Goal: Use online tool/utility: Use online tool/utility

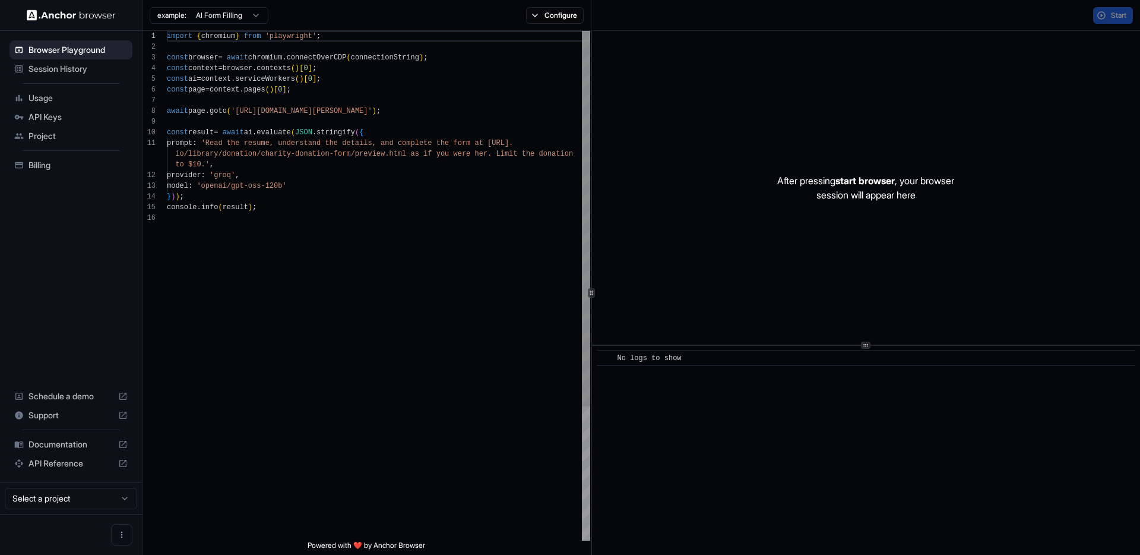
scroll to position [107, 0]
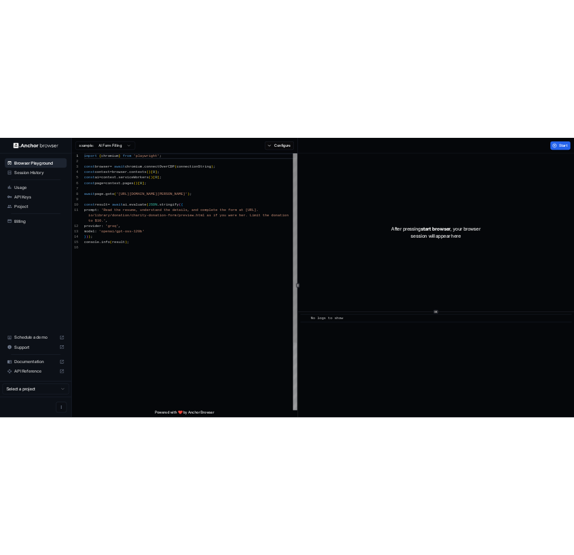
scroll to position [107, 0]
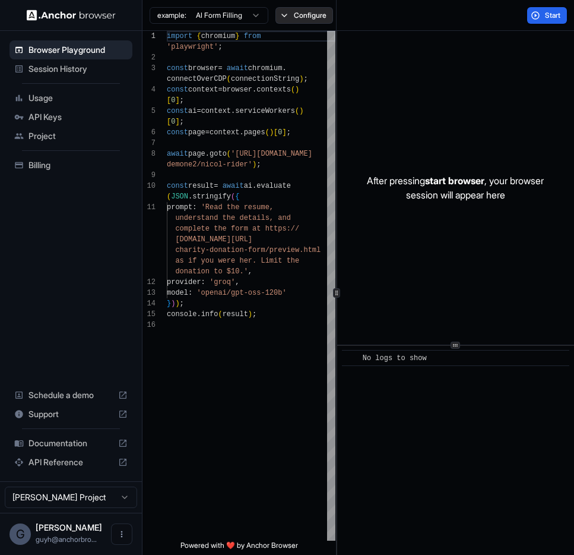
click at [323, 19] on button "Configure" at bounding box center [305, 15] width 58 height 17
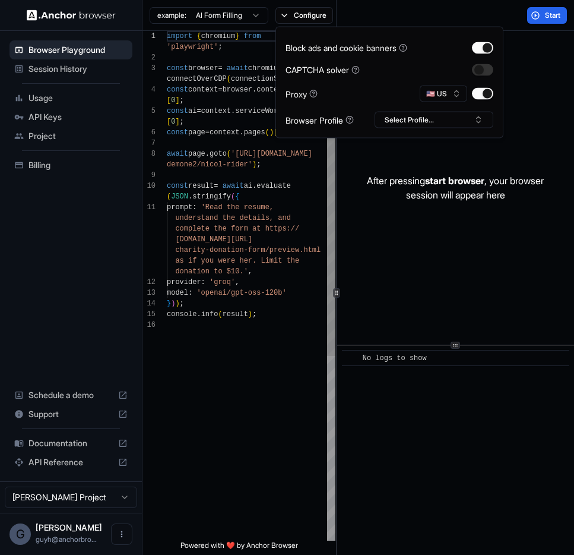
click at [280, 334] on div "import { chromium } from 'playwright' ; const browser = await chromium . connec…" at bounding box center [251, 430] width 169 height 798
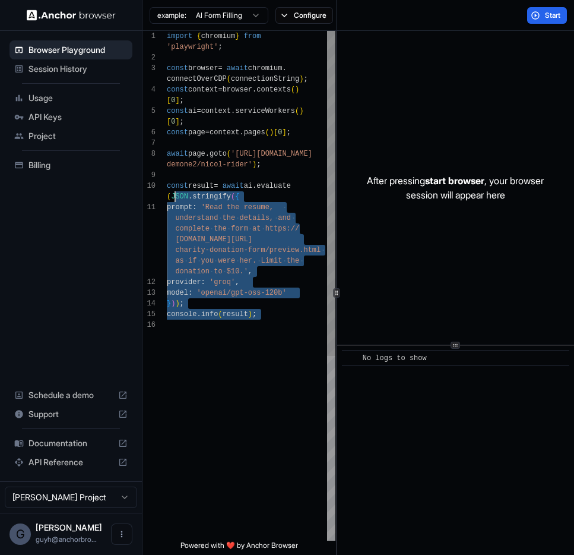
scroll to position [43, 0]
drag, startPoint x: 239, startPoint y: 343, endPoint x: 146, endPoint y: 182, distance: 185.5
click at [167, 182] on div "import { chromium } from 'playwright' ; const browser = await chromium . connec…" at bounding box center [251, 430] width 169 height 798
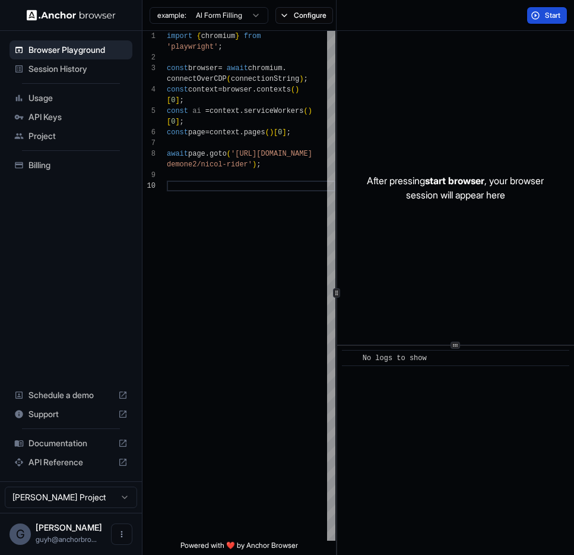
click at [539, 9] on button "Start" at bounding box center [547, 15] width 40 height 17
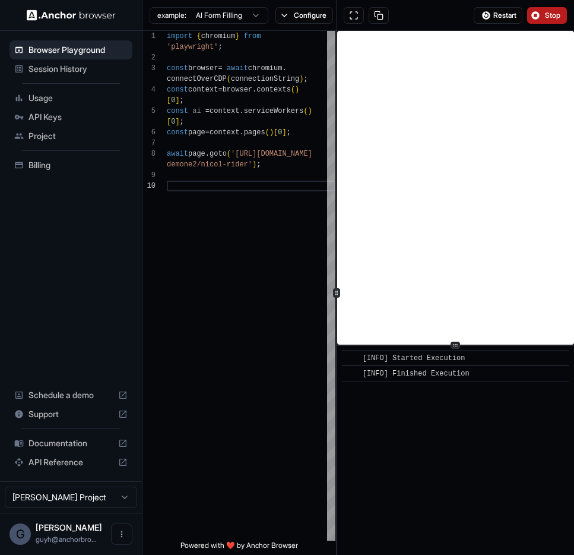
click at [543, 13] on button "Stop" at bounding box center [547, 15] width 40 height 17
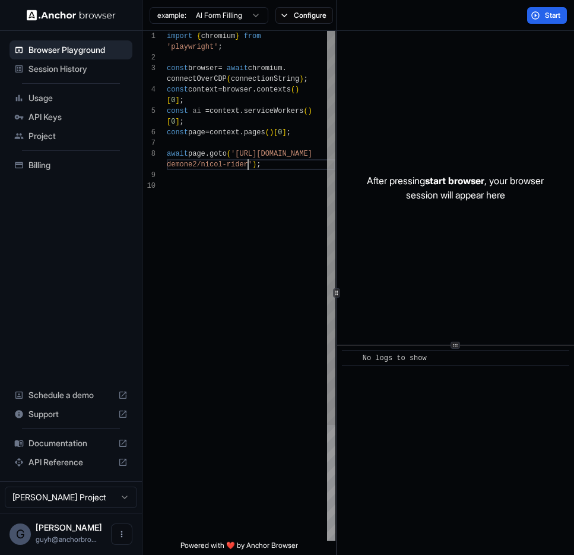
scroll to position [11, 0]
drag, startPoint x: 248, startPoint y: 167, endPoint x: 275, endPoint y: 151, distance: 30.9
click at [275, 151] on div "import { chromium } from 'playwright' ; const browser = await chromium . connec…" at bounding box center [251, 360] width 169 height 659
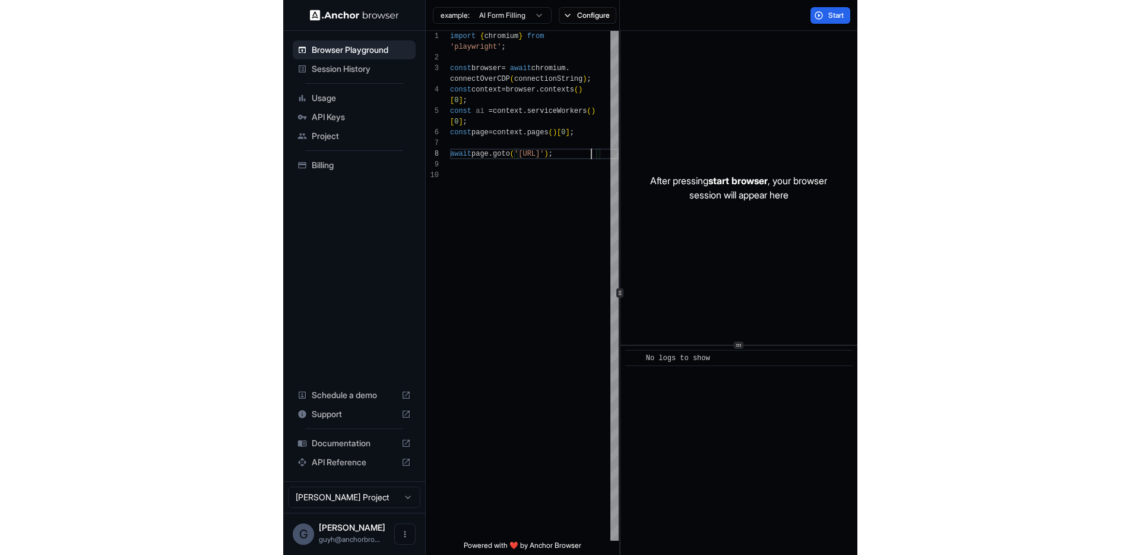
scroll to position [21, 0]
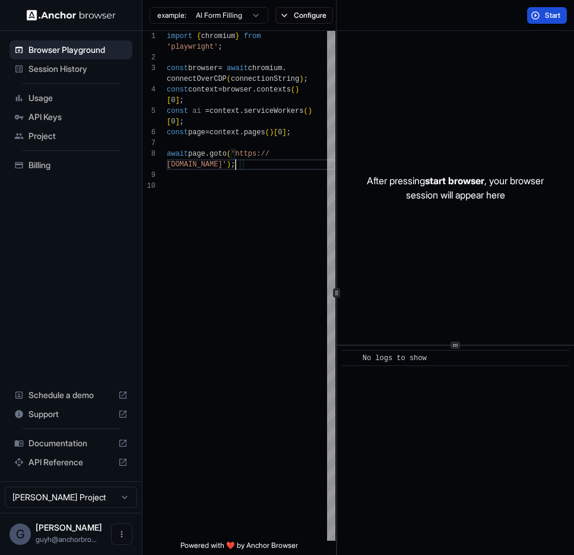
click at [545, 12] on span "Start" at bounding box center [553, 16] width 17 height 10
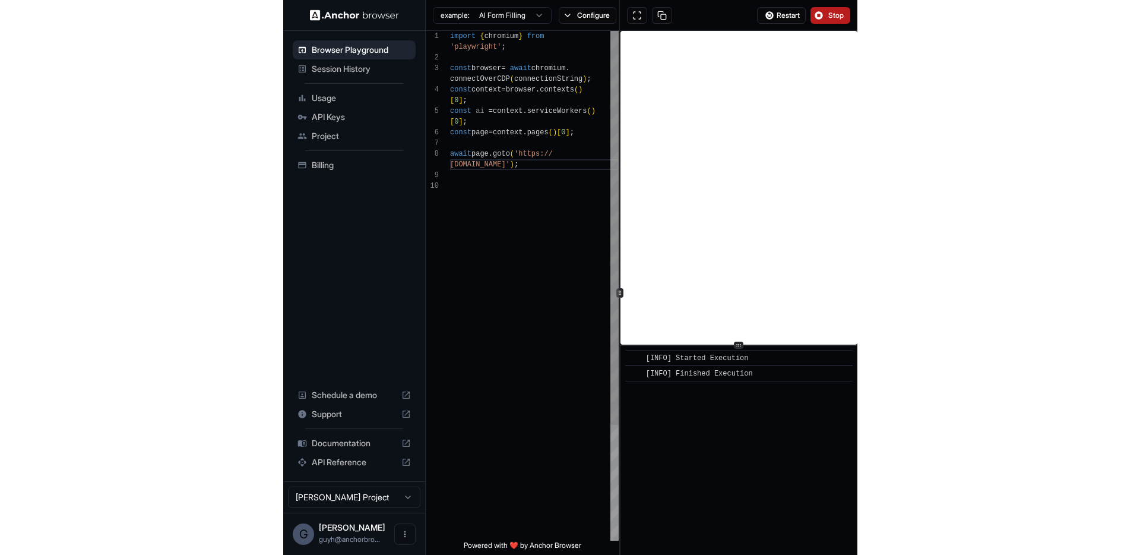
scroll to position [32, 0]
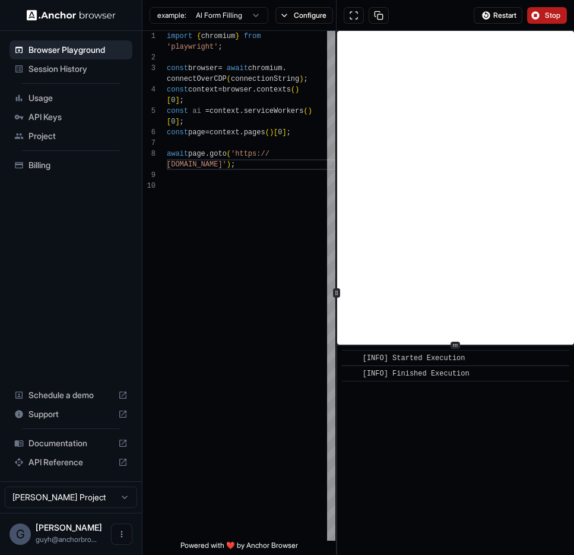
click at [532, 15] on button "Stop" at bounding box center [547, 15] width 40 height 17
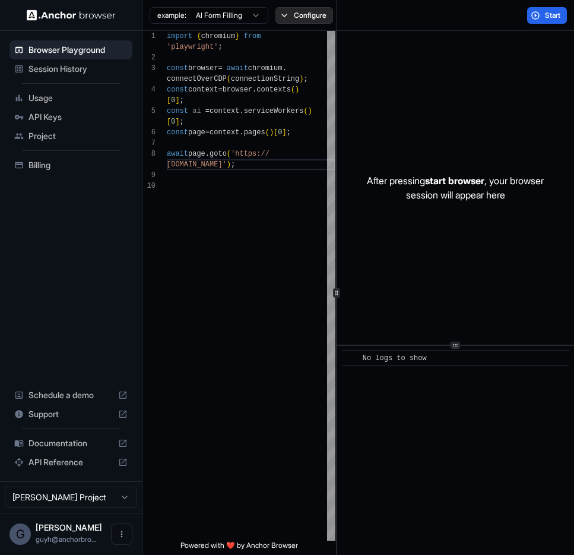
click at [290, 18] on button "Configure" at bounding box center [305, 15] width 58 height 17
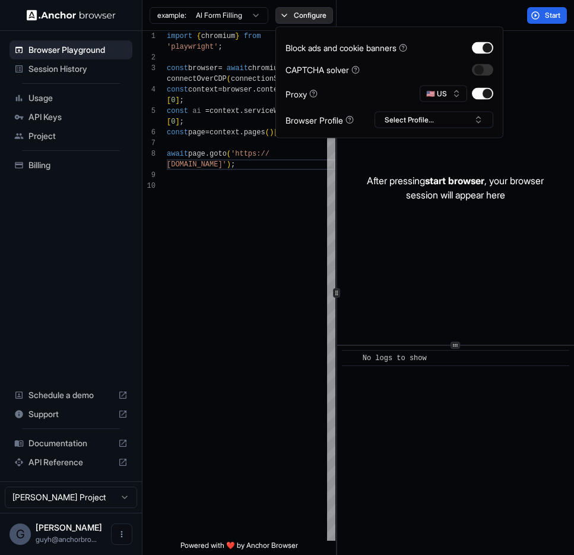
click at [290, 18] on button "Configure" at bounding box center [305, 15] width 58 height 17
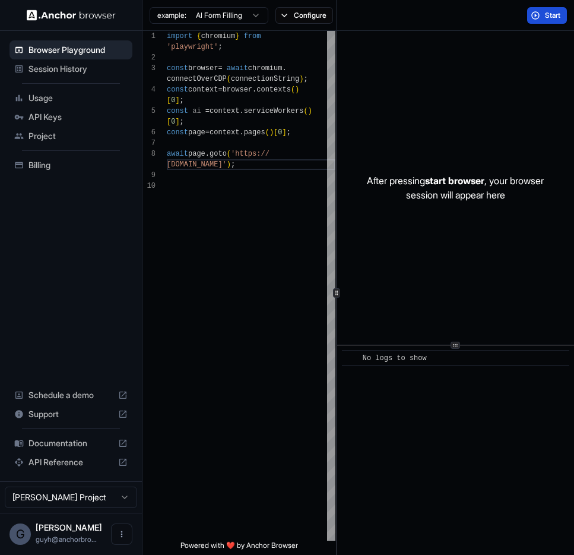
click at [542, 12] on button "Start" at bounding box center [547, 15] width 40 height 17
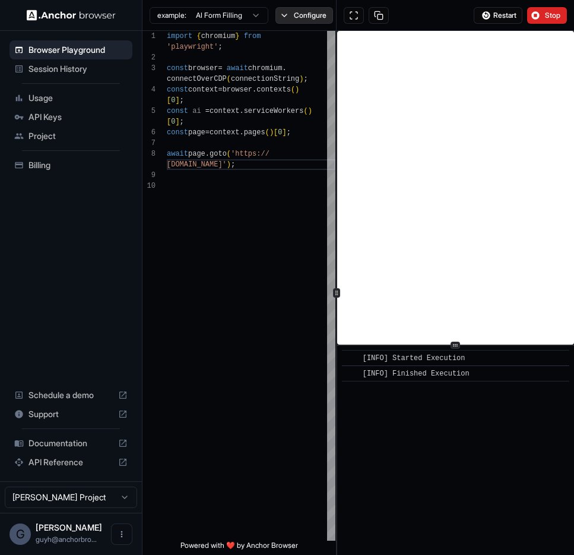
click at [313, 14] on button "Configure" at bounding box center [305, 15] width 58 height 17
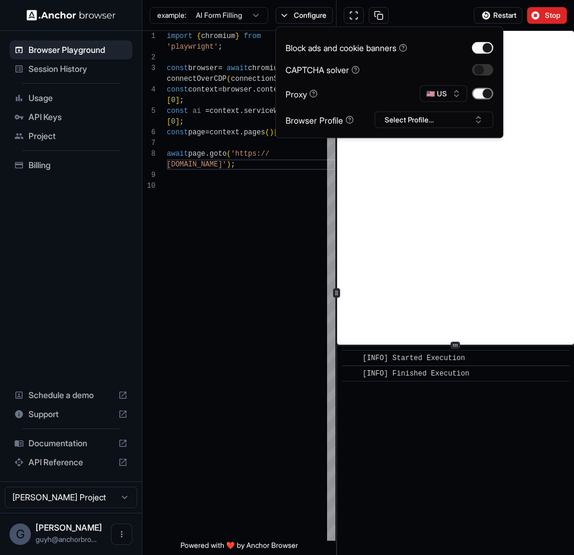
click at [480, 99] on button "button" at bounding box center [482, 94] width 21 height 12
click at [480, 98] on button "button" at bounding box center [482, 94] width 21 height 12
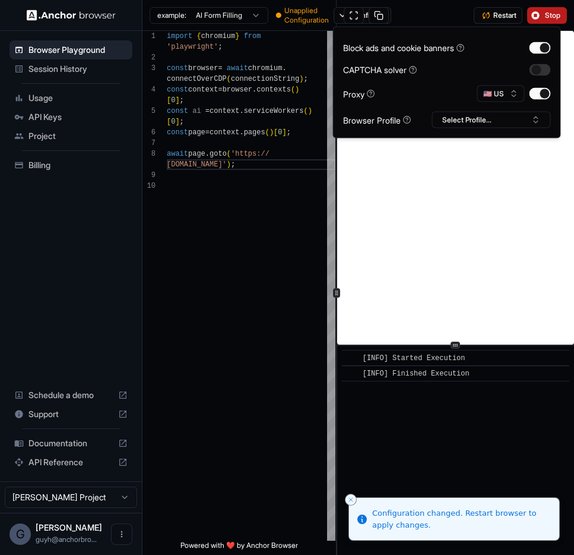
click at [546, 19] on span "Stop" at bounding box center [553, 16] width 17 height 10
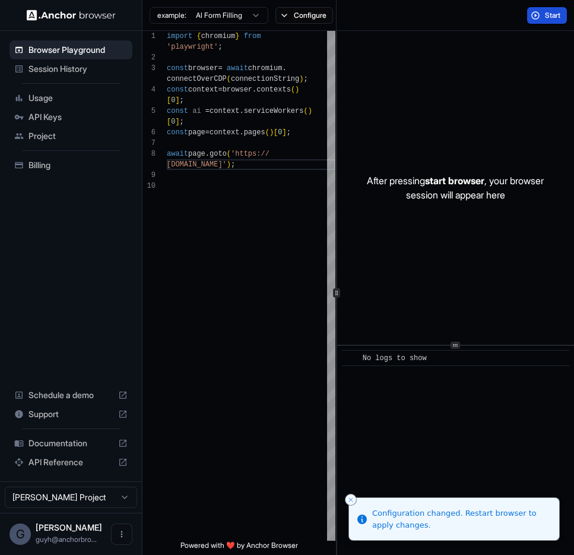
click at [536, 14] on button "Start" at bounding box center [547, 15] width 40 height 17
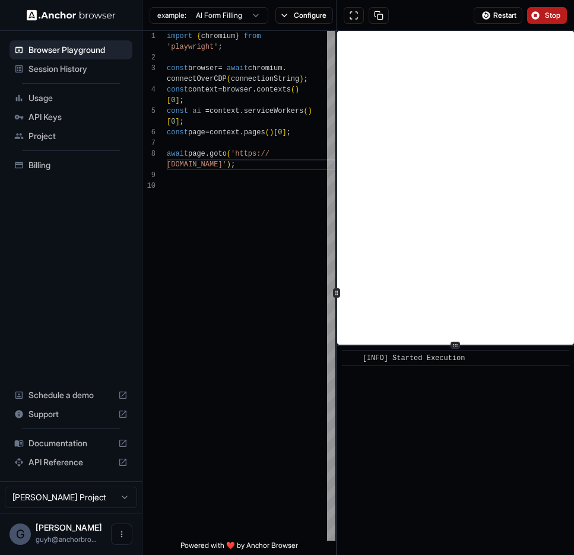
type textarea "**********"
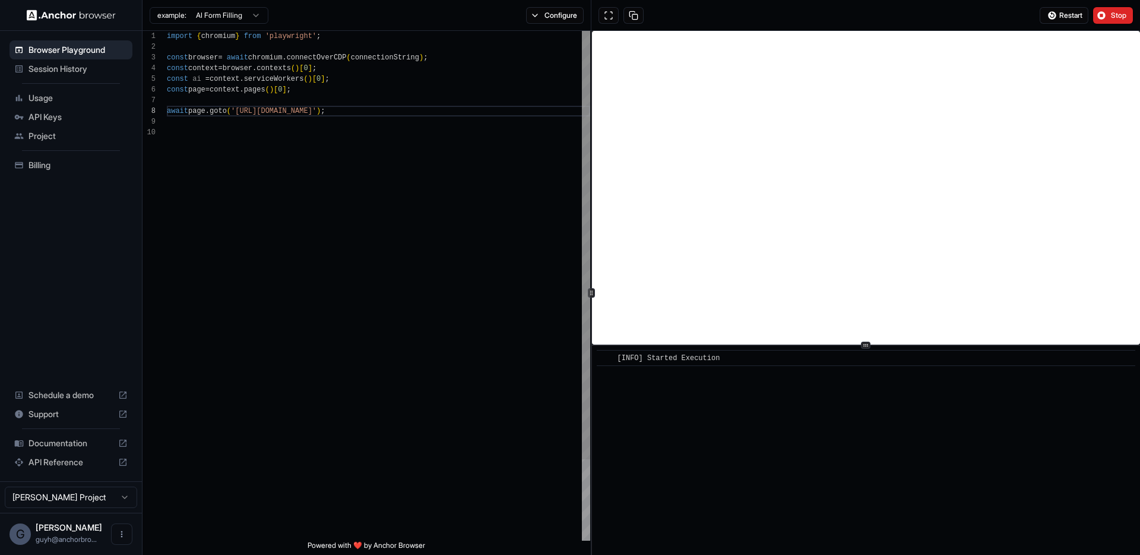
scroll to position [96, 0]
click at [498, 184] on div "import { chromium } from 'playwright' ; const browser = await chromium . connec…" at bounding box center [379, 334] width 424 height 606
click at [1109, 10] on button "Stop" at bounding box center [1114, 15] width 40 height 17
